Goal: Navigation & Orientation: Find specific page/section

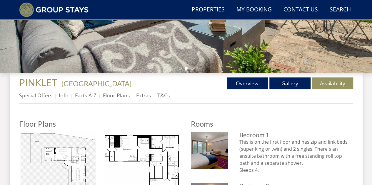
scroll to position [192, 0]
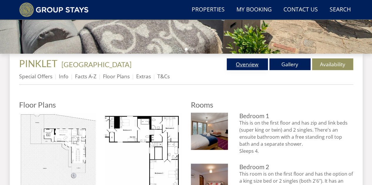
click at [252, 64] on link "Overview" at bounding box center [247, 64] width 41 height 12
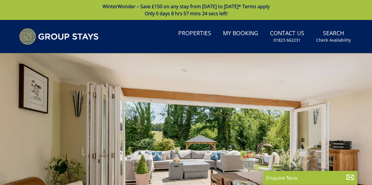
scroll to position [206, 0]
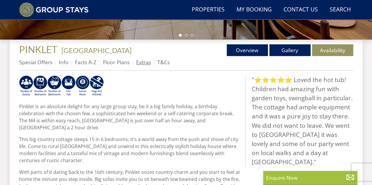
click at [147, 60] on link "Extras" at bounding box center [143, 62] width 15 height 7
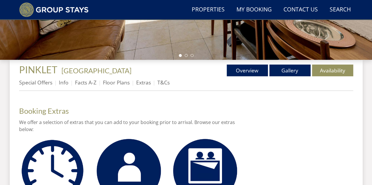
scroll to position [176, 0]
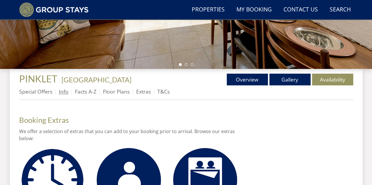
click at [66, 93] on link "Info" at bounding box center [64, 91] width 10 height 7
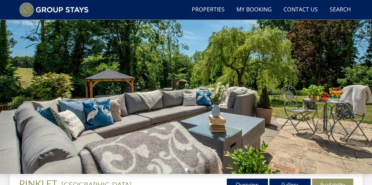
scroll to position [88, 0]
